Goal: Transaction & Acquisition: Purchase product/service

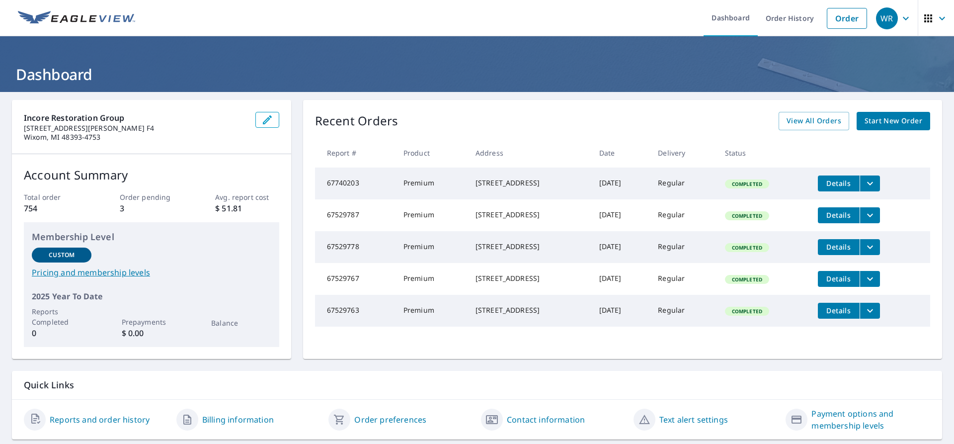
click at [669, 118] on span "Start New Order" at bounding box center [894, 121] width 58 height 12
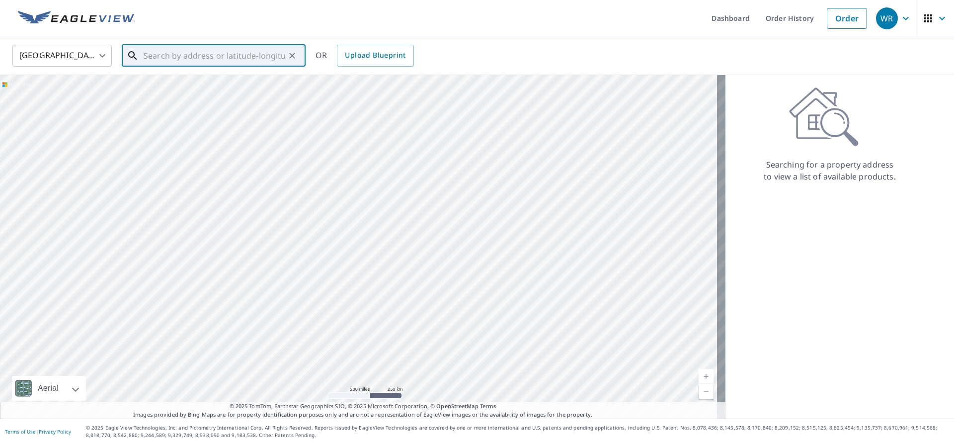
click at [154, 56] on input "text" at bounding box center [215, 56] width 142 height 28
click at [168, 88] on span "[STREET_ADDRESS]" at bounding box center [220, 85] width 156 height 12
type input "[STREET_ADDRESS]"
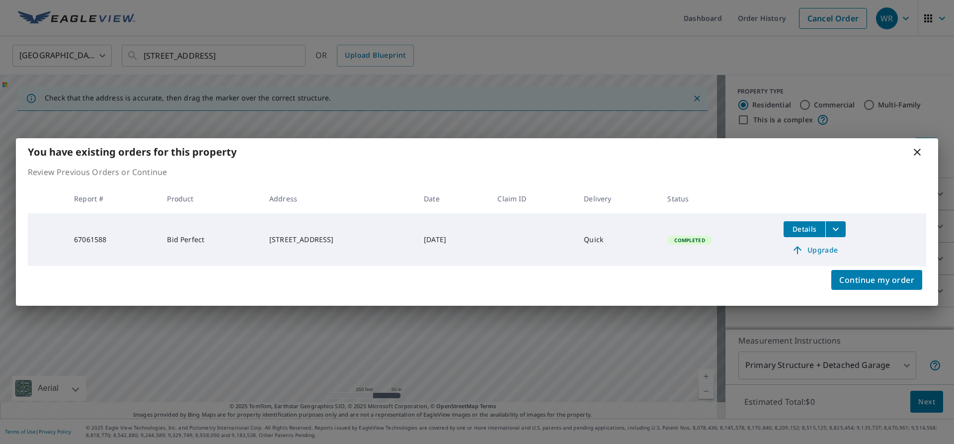
click at [669, 266] on div "Continue my order" at bounding box center [477, 286] width 922 height 40
click at [669, 237] on span "Completed" at bounding box center [689, 240] width 42 height 7
click at [669, 233] on span "Details" at bounding box center [805, 228] width 30 height 9
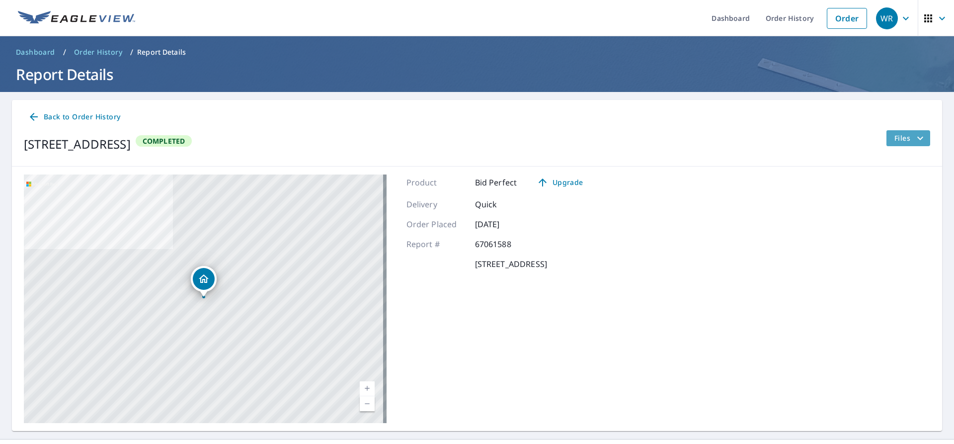
click at [669, 139] on span "Files" at bounding box center [911, 138] width 32 height 12
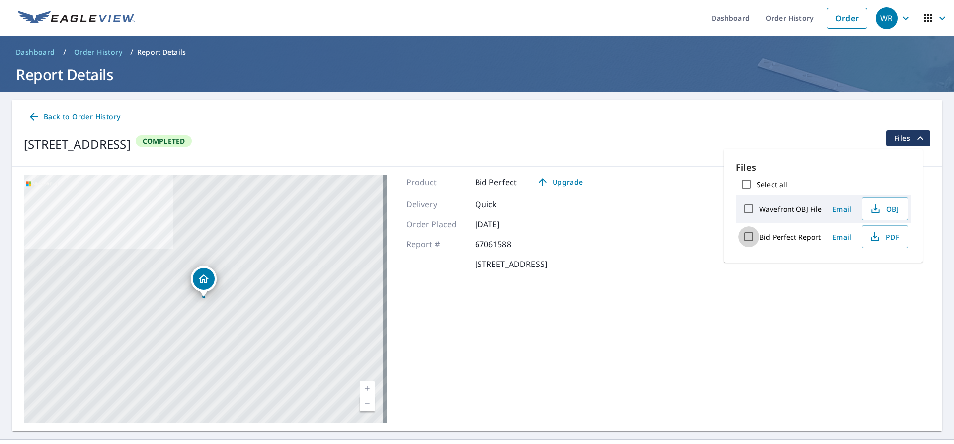
click at [669, 235] on input "Bid Perfect Report" at bounding box center [749, 236] width 21 height 21
checkbox input "true"
click at [669, 274] on span "Download" at bounding box center [872, 271] width 53 height 12
click at [669, 268] on span "Download" at bounding box center [872, 271] width 53 height 12
click at [669, 211] on label "Wavefront OBJ File" at bounding box center [790, 208] width 63 height 9
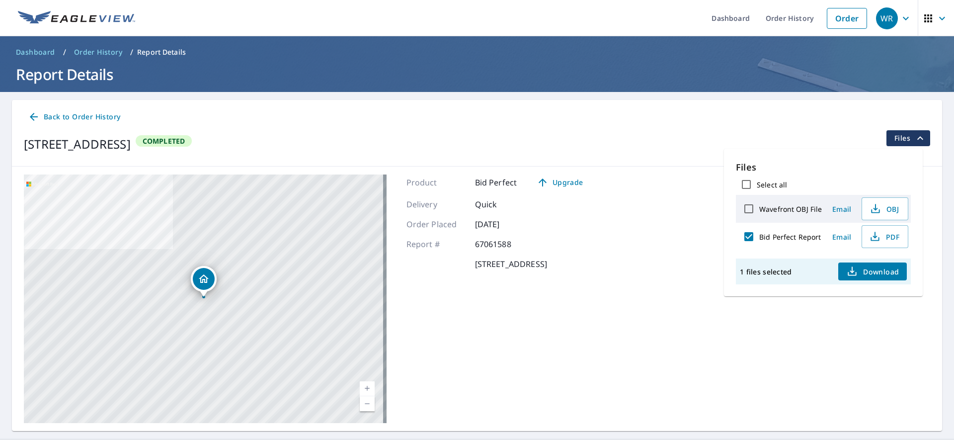
click at [669, 211] on input "Wavefront OBJ File" at bounding box center [749, 208] width 21 height 21
checkbox input "true"
click at [669, 208] on label "Wavefront OBJ File" at bounding box center [790, 208] width 63 height 9
click at [669, 208] on input "Wavefront OBJ File" at bounding box center [749, 208] width 21 height 21
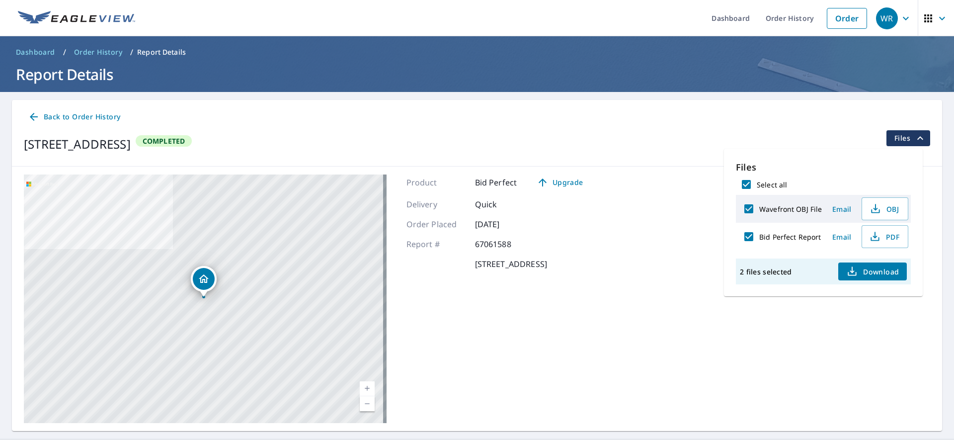
checkbox input "false"
click at [669, 235] on input "Bid Perfect Report" at bounding box center [749, 236] width 21 height 21
checkbox input "false"
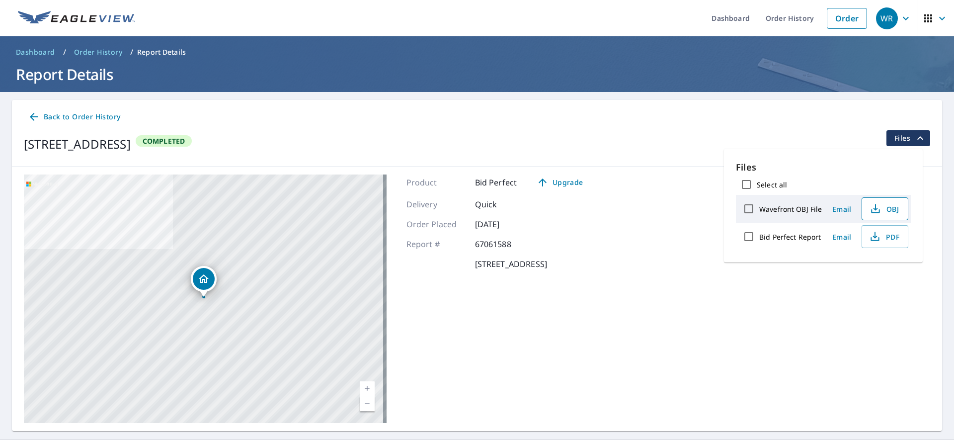
click at [669, 205] on span "OBJ" at bounding box center [884, 209] width 32 height 12
click at [559, 189] on link "Upgrade" at bounding box center [560, 182] width 62 height 16
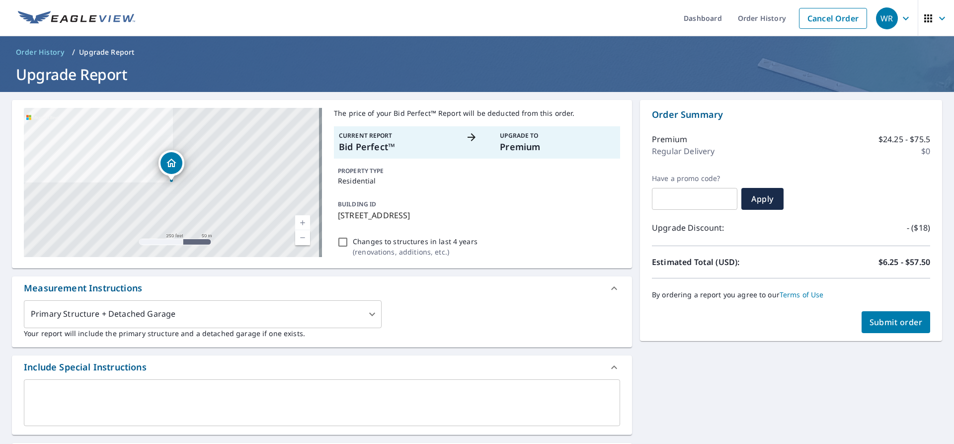
click at [170, 200] on div "[STREET_ADDRESS]" at bounding box center [173, 182] width 298 height 149
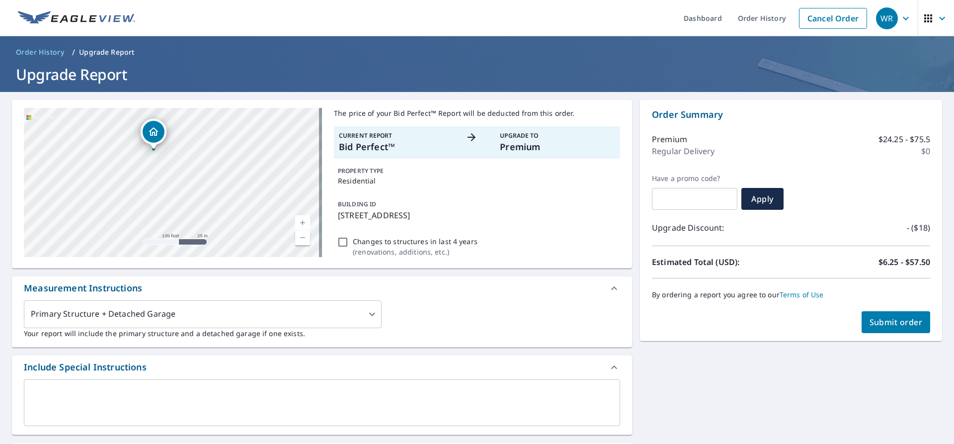
drag, startPoint x: 170, startPoint y: 202, endPoint x: 151, endPoint y: 187, distance: 24.8
click at [151, 187] on div "[STREET_ADDRESS]" at bounding box center [173, 182] width 298 height 149
drag, startPoint x: 185, startPoint y: 200, endPoint x: 226, endPoint y: 296, distance: 104.7
click at [226, 283] on div "[STREET_ADDRESS] Aerial Road A standard road map Aerial A detailed look from ab…" at bounding box center [322, 387] width 620 height 575
drag, startPoint x: 186, startPoint y: 202, endPoint x: 217, endPoint y: 250, distance: 56.9
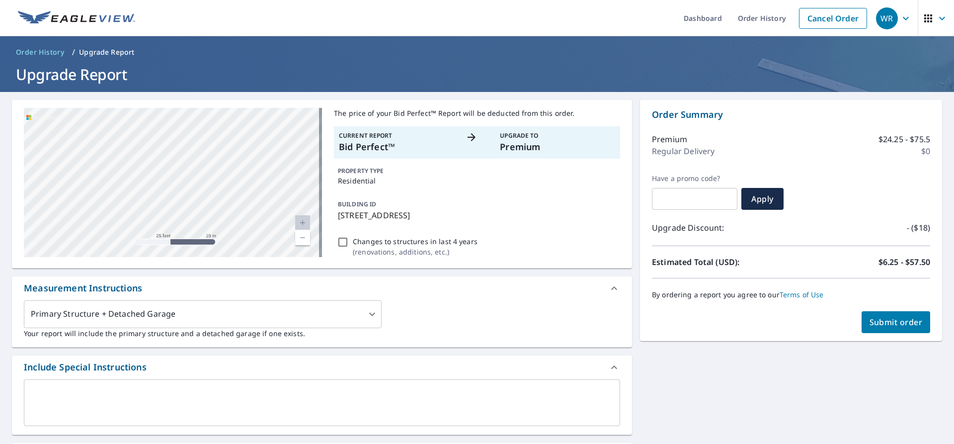
click at [214, 248] on div "[STREET_ADDRESS]" at bounding box center [173, 182] width 298 height 149
drag, startPoint x: 165, startPoint y: 156, endPoint x: 235, endPoint y: 272, distance: 135.5
click at [235, 272] on div "[STREET_ADDRESS] Aerial Road A standard road map Aerial A detailed look from ab…" at bounding box center [322, 387] width 620 height 575
drag, startPoint x: 195, startPoint y: 192, endPoint x: 186, endPoint y: 350, distance: 157.8
click at [186, 283] on div "[STREET_ADDRESS] Aerial Road A standard road map Aerial A detailed look from ab…" at bounding box center [322, 387] width 620 height 575
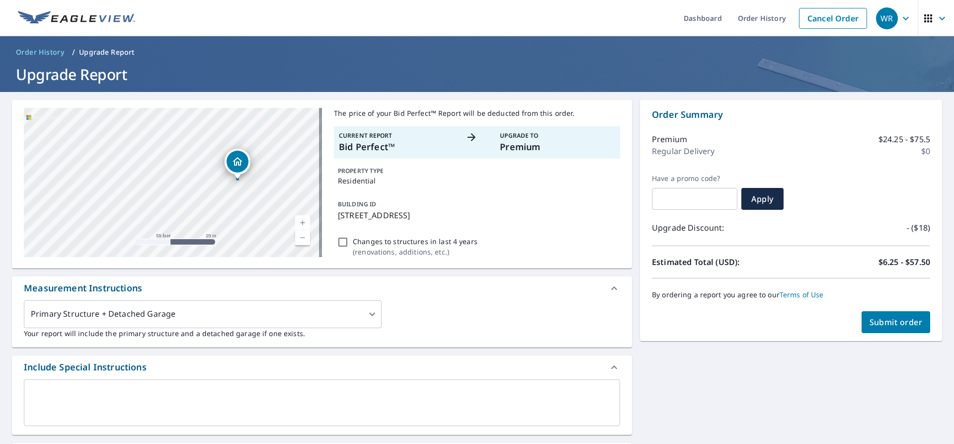
click at [238, 241] on div "[STREET_ADDRESS]" at bounding box center [173, 182] width 298 height 149
drag, startPoint x: 170, startPoint y: 171, endPoint x: 145, endPoint y: 199, distance: 38.0
click at [145, 199] on div "[STREET_ADDRESS]" at bounding box center [173, 182] width 298 height 149
click at [141, 199] on div "[STREET_ADDRESS]" at bounding box center [173, 182] width 298 height 149
drag, startPoint x: 127, startPoint y: 166, endPoint x: 204, endPoint y: 184, distance: 79.2
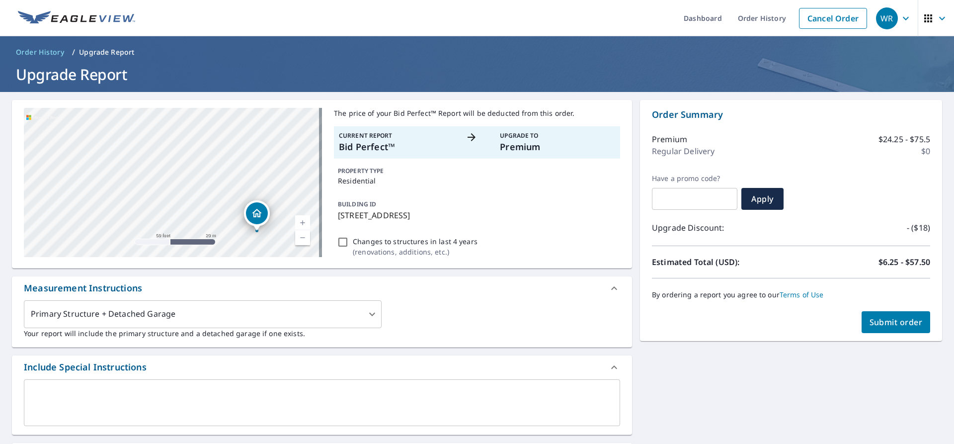
click at [204, 184] on div "[STREET_ADDRESS]" at bounding box center [173, 182] width 298 height 149
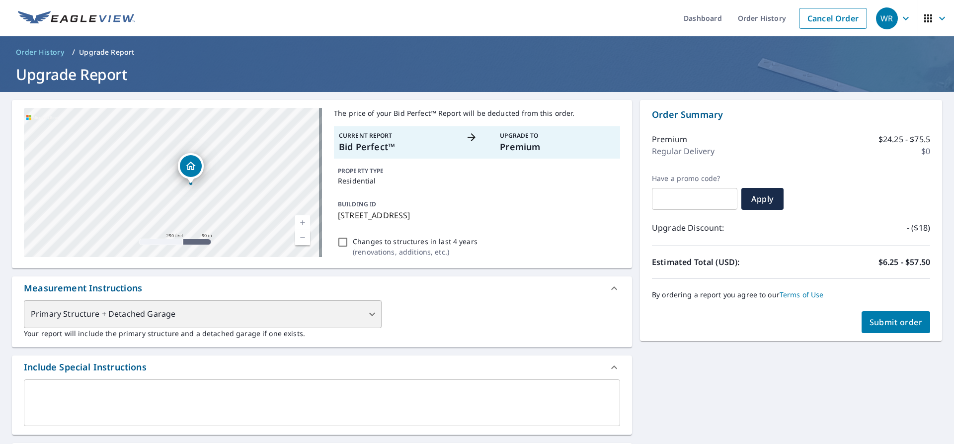
click at [368, 283] on div "Primary Structure + Detached Garage" at bounding box center [203, 314] width 358 height 28
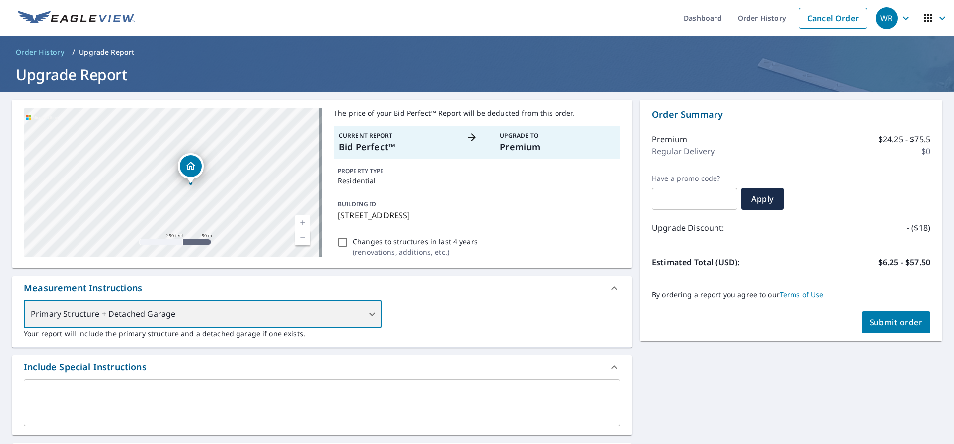
click at [368, 283] on div "Primary Structure + Detached Garage" at bounding box center [203, 314] width 358 height 28
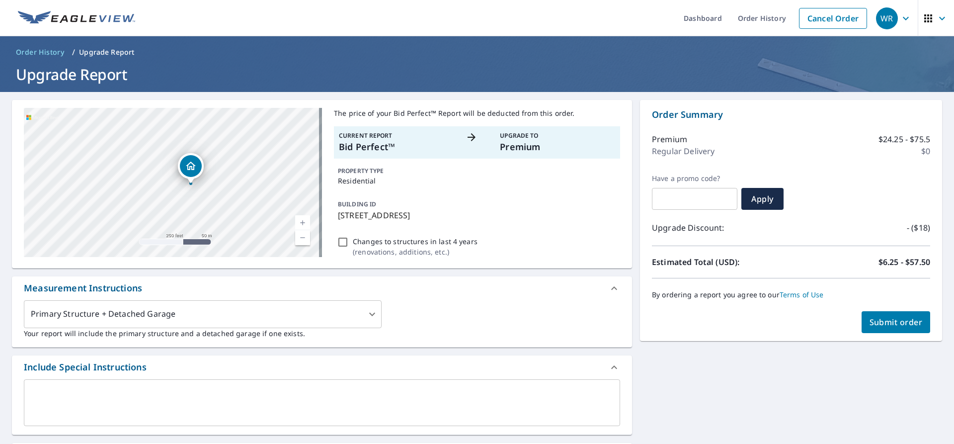
click at [400, 283] on div "Primary Structure + Detached Garage 1 ​ Your report will include the primary st…" at bounding box center [322, 319] width 596 height 38
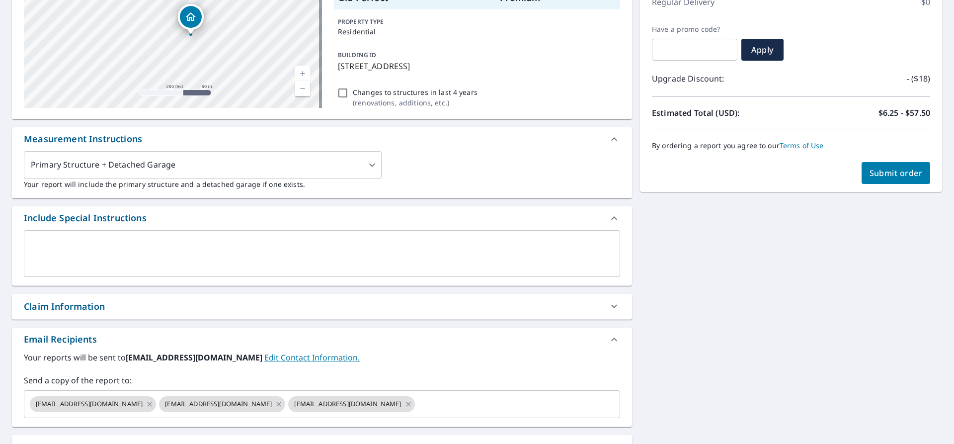
scroll to position [264, 0]
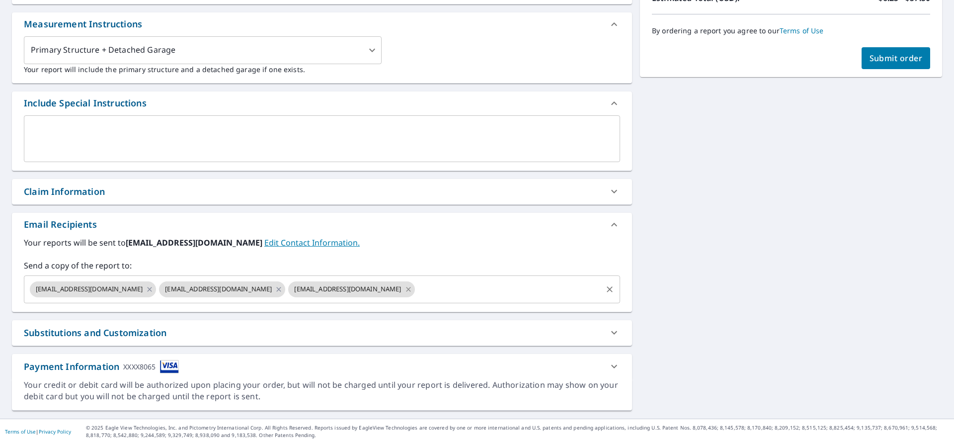
click at [405, 283] on icon at bounding box center [409, 289] width 8 height 11
click at [283, 283] on icon at bounding box center [279, 289] width 8 height 11
click at [152, 283] on icon at bounding box center [150, 289] width 4 height 4
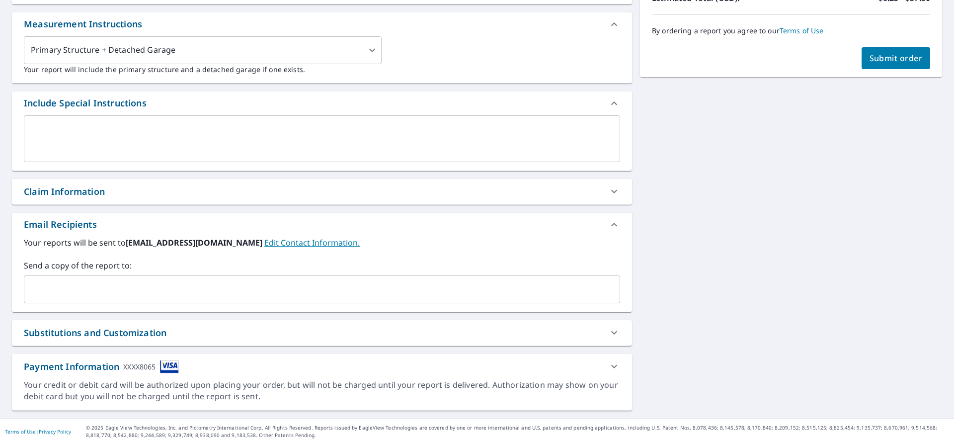
click at [69, 283] on input "text" at bounding box center [314, 289] width 573 height 19
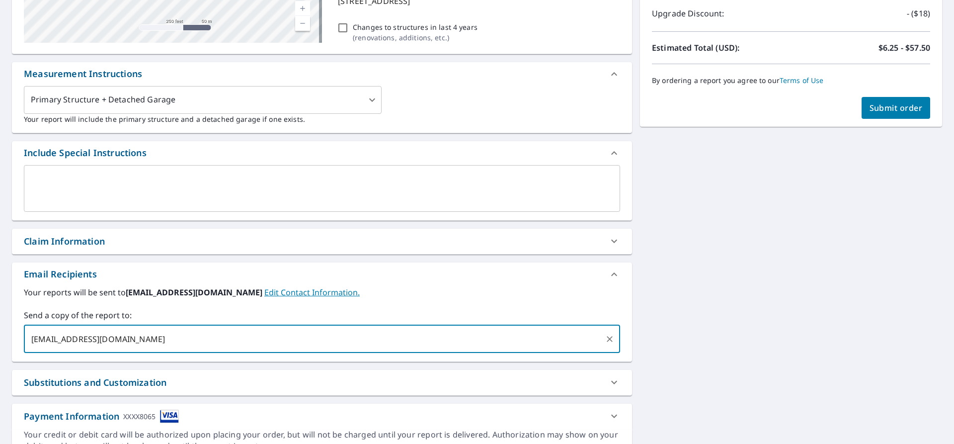
scroll to position [164, 0]
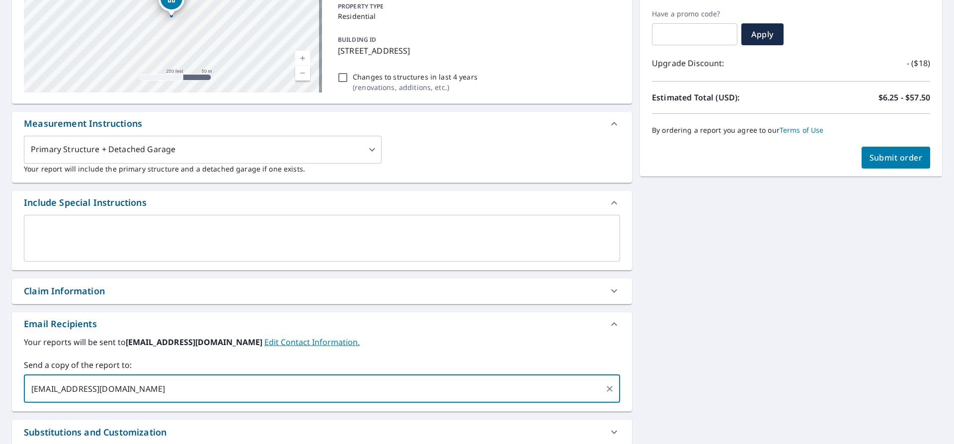
click at [409, 283] on input "[EMAIL_ADDRESS][DOMAIN_NAME]" at bounding box center [314, 388] width 573 height 19
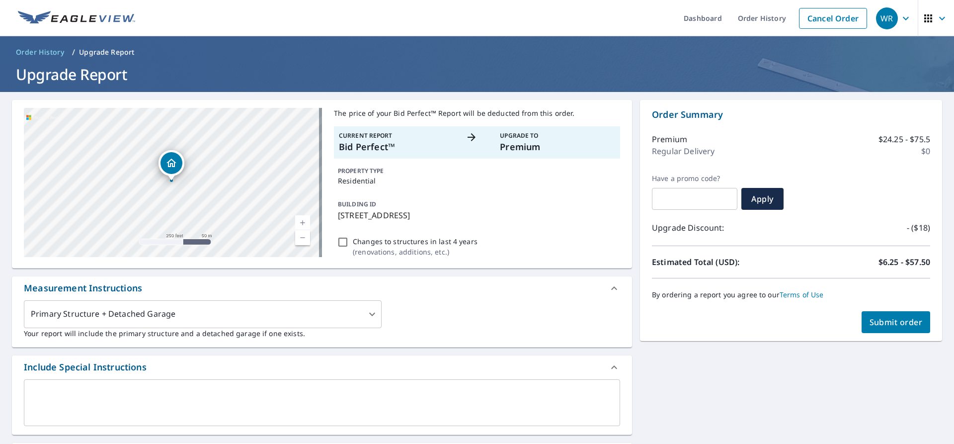
type input "[EMAIL_ADDRESS][DOMAIN_NAME]"
click at [669, 283] on span "Submit order" at bounding box center [896, 322] width 53 height 11
